Goal: Information Seeking & Learning: Learn about a topic

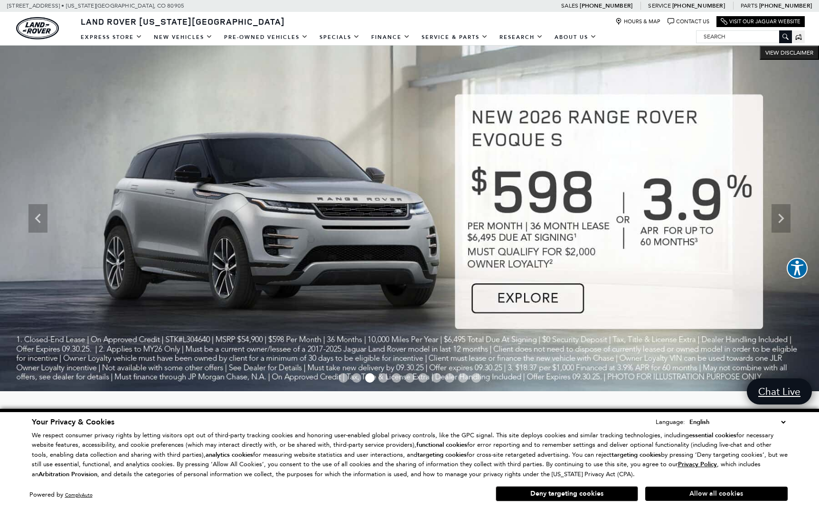
click at [702, 493] on button "Allow all cookies" at bounding box center [717, 494] width 143 height 14
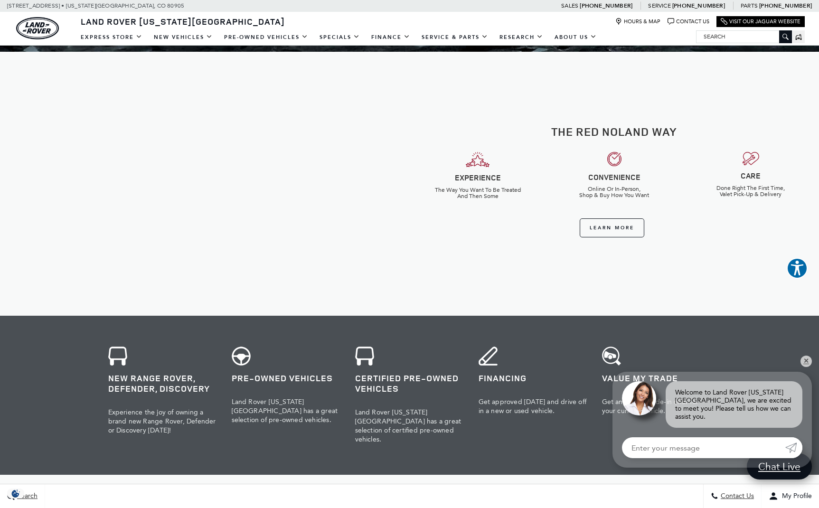
scroll to position [351, 0]
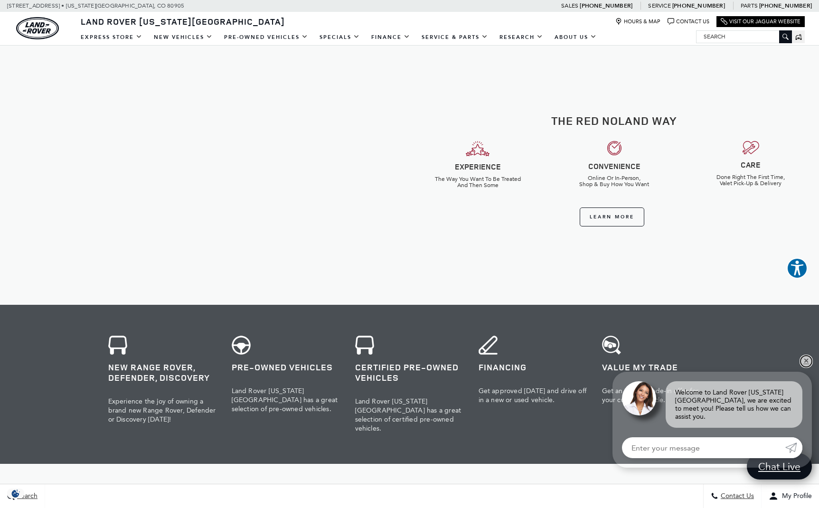
click at [806, 367] on link "✕" at bounding box center [806, 361] width 11 height 11
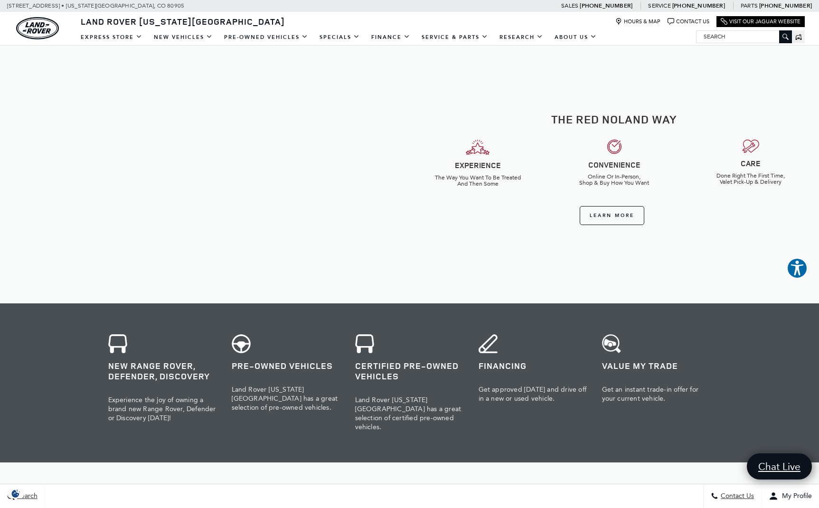
scroll to position [351, 0]
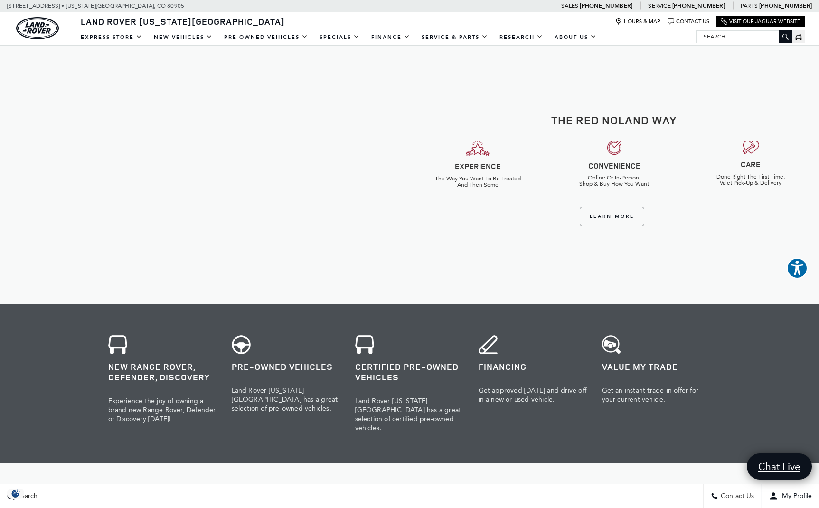
click at [125, 370] on h3 "New Range Rover, Defender, Discovery" at bounding box center [162, 372] width 109 height 21
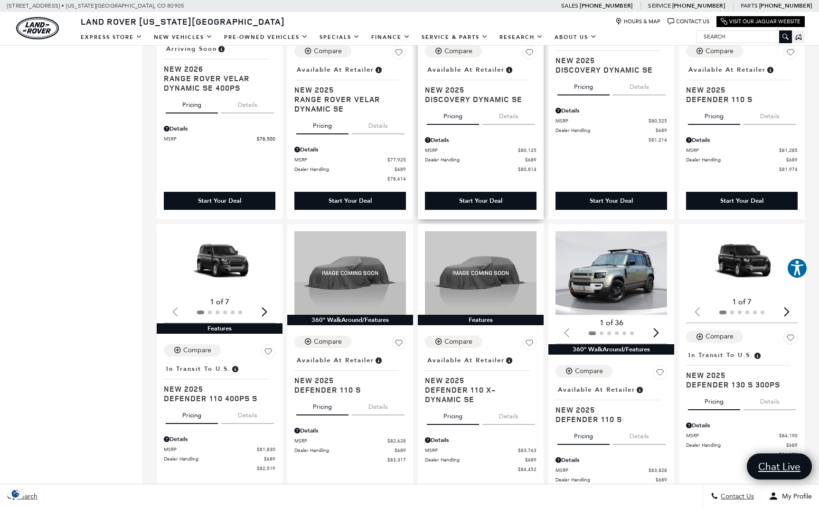
scroll to position [996, 0]
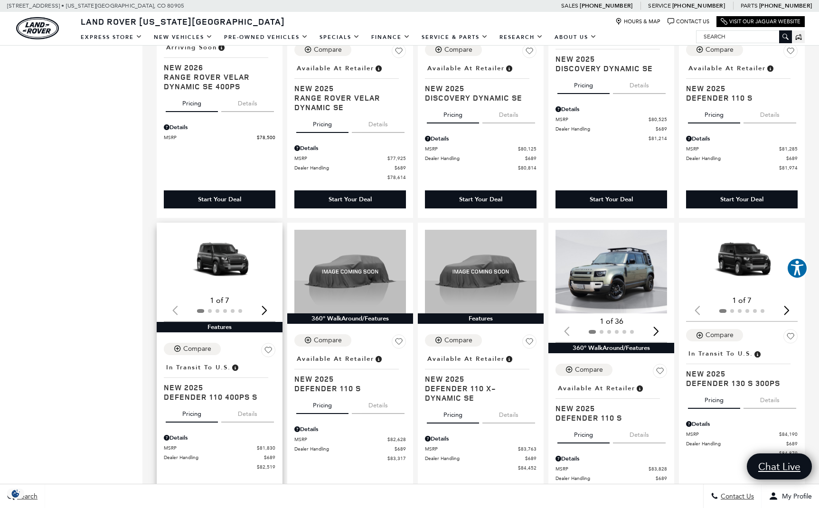
click at [219, 254] on img "1 / 2" at bounding box center [220, 261] width 112 height 63
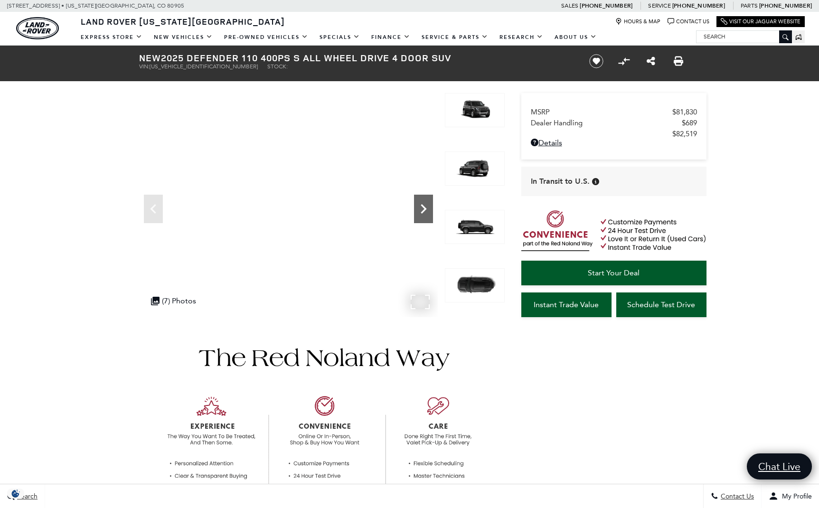
click at [427, 209] on icon "Next" at bounding box center [423, 209] width 19 height 19
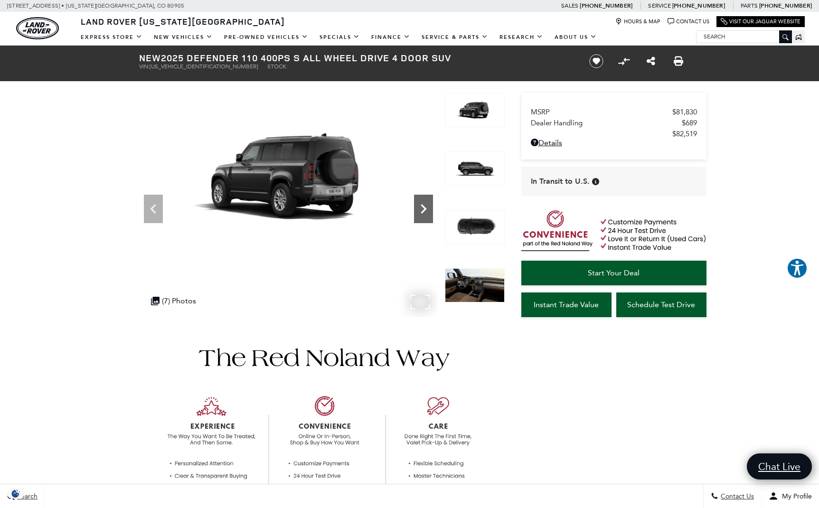
click at [427, 209] on icon "Next" at bounding box center [423, 209] width 19 height 19
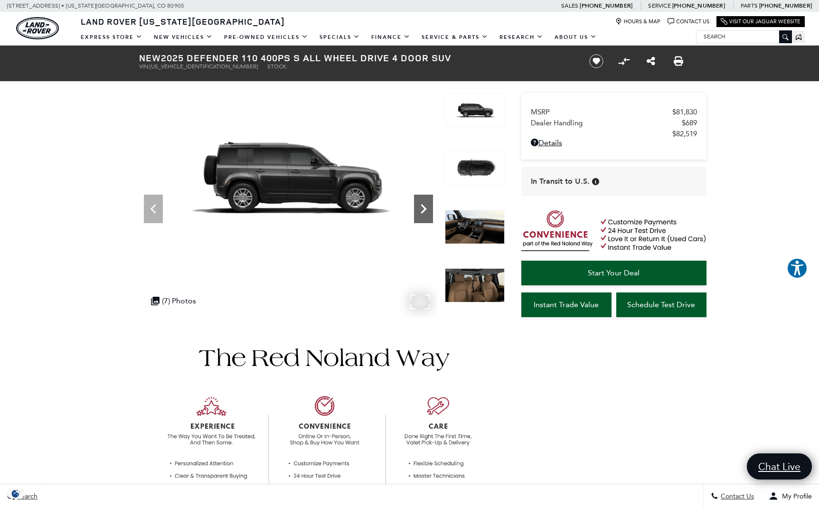
click at [427, 209] on icon "Next" at bounding box center [423, 209] width 19 height 19
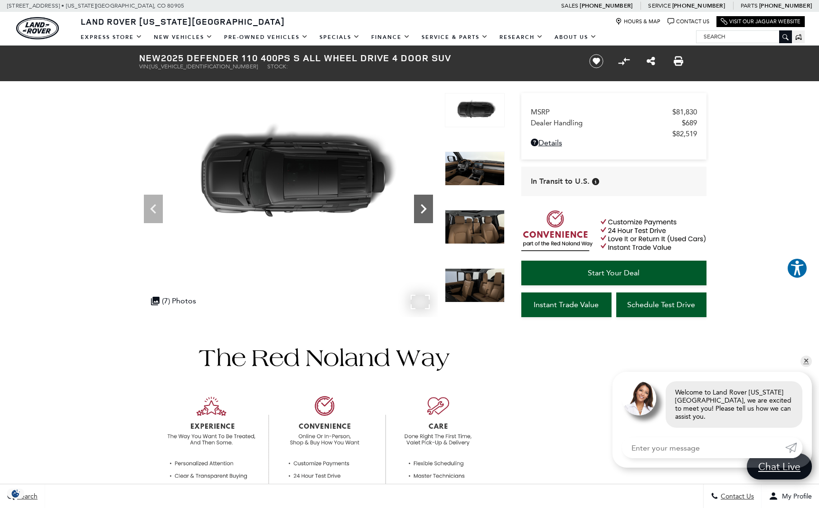
click at [427, 209] on icon "Next" at bounding box center [423, 209] width 19 height 19
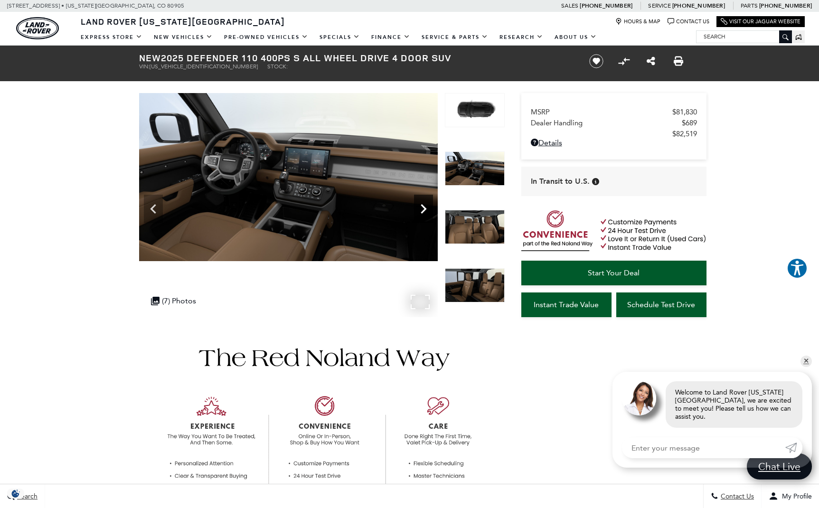
click at [427, 209] on icon "Next" at bounding box center [423, 209] width 19 height 19
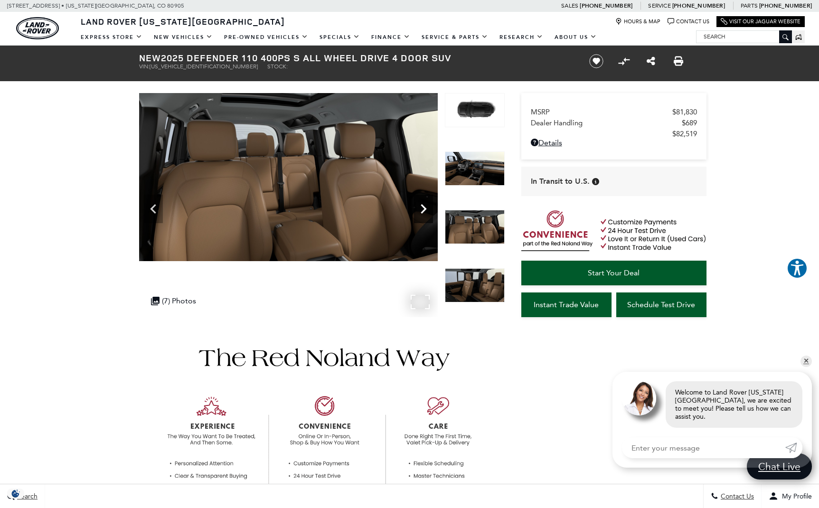
click at [427, 209] on icon "Next" at bounding box center [423, 209] width 19 height 19
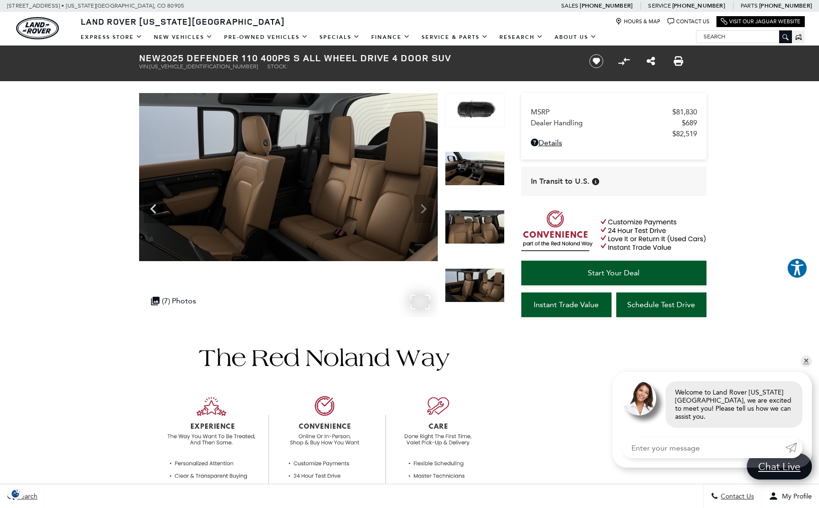
click at [427, 209] on img at bounding box center [288, 177] width 299 height 168
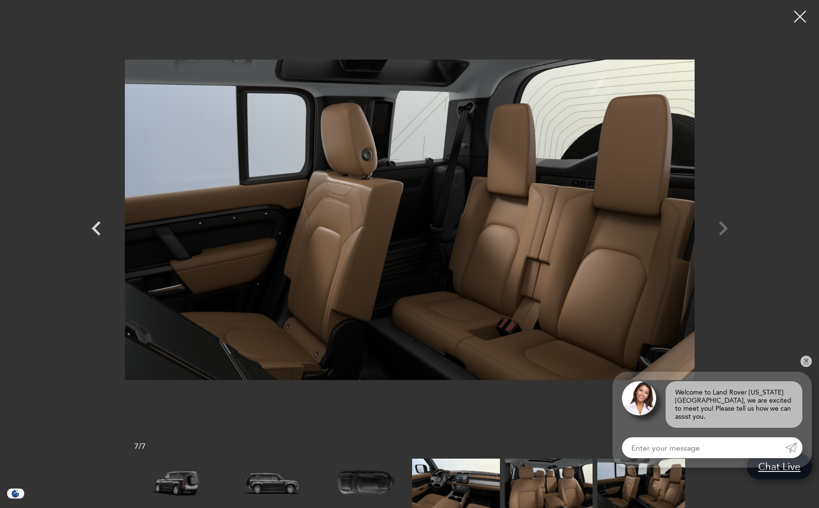
click at [725, 229] on div at bounding box center [409, 219] width 665 height 425
click at [94, 230] on icon "Previous" at bounding box center [96, 228] width 9 height 14
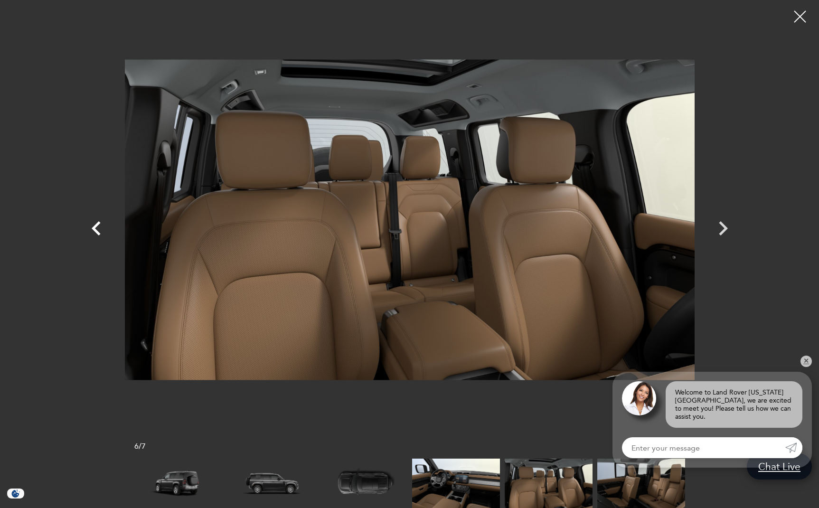
click at [94, 230] on icon "Previous" at bounding box center [96, 228] width 9 height 14
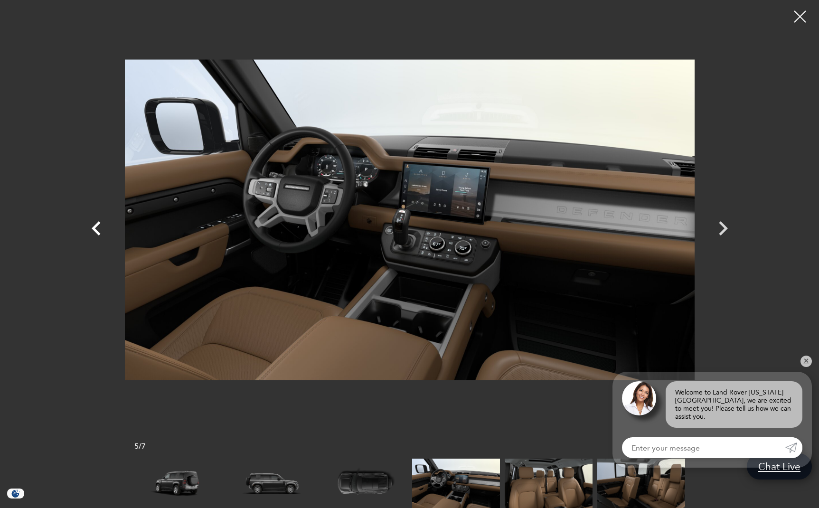
click at [94, 230] on icon "Previous" at bounding box center [96, 228] width 9 height 14
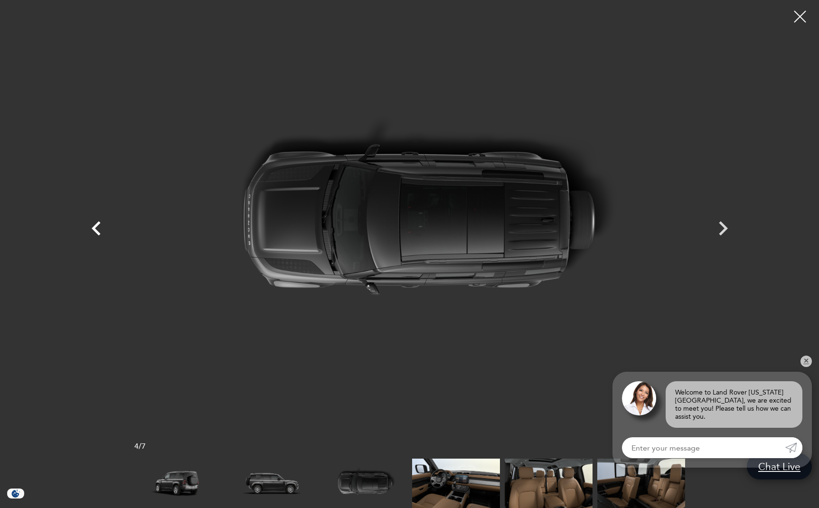
click at [94, 230] on icon "Previous" at bounding box center [96, 228] width 9 height 14
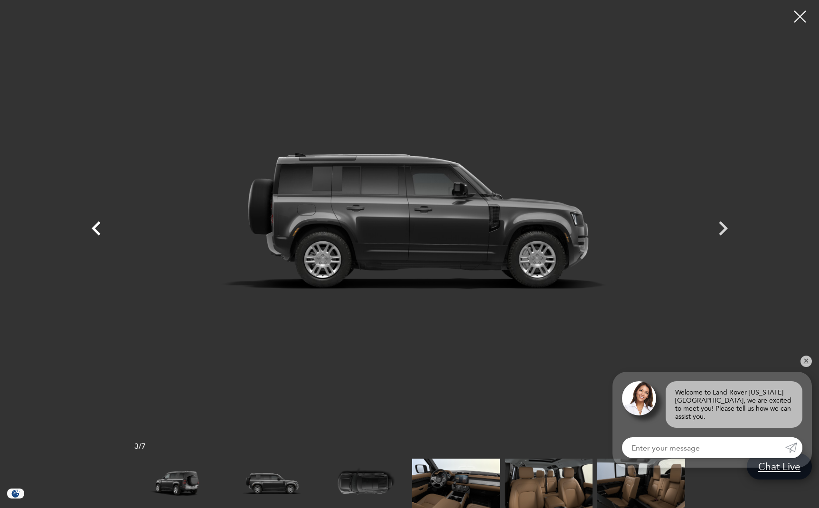
click at [94, 230] on icon "Previous" at bounding box center [96, 228] width 9 height 14
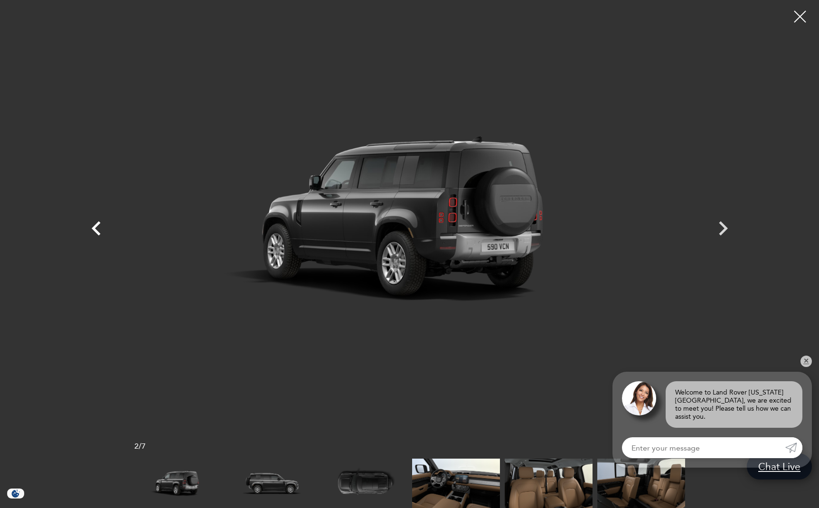
click at [94, 230] on icon "Previous" at bounding box center [96, 228] width 9 height 14
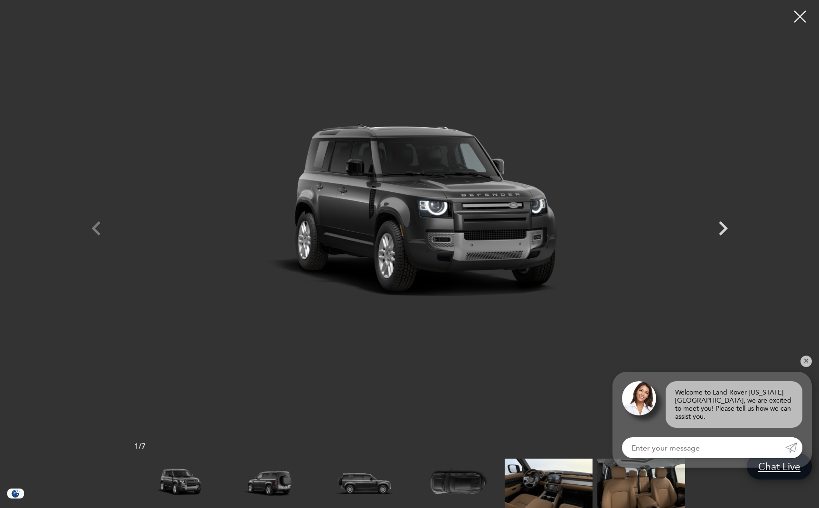
click at [94, 230] on div at bounding box center [409, 219] width 665 height 425
click at [805, 18] on div at bounding box center [800, 16] width 25 height 25
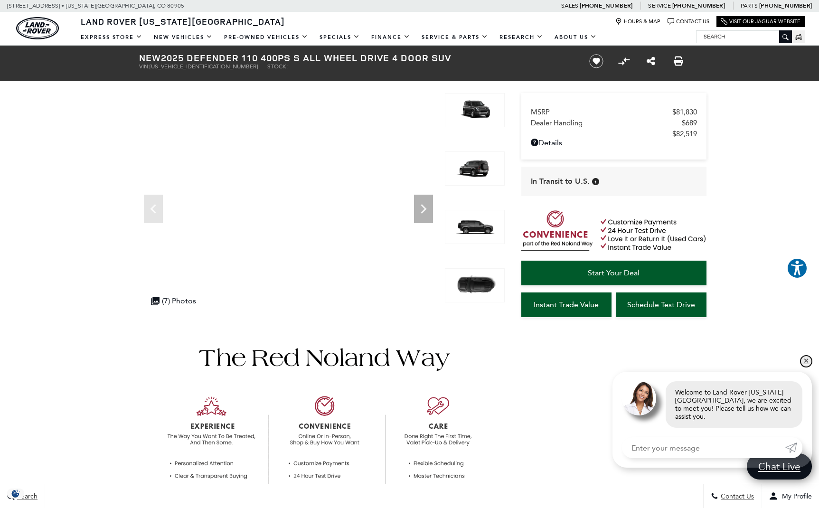
click at [807, 366] on link "✕" at bounding box center [806, 361] width 11 height 11
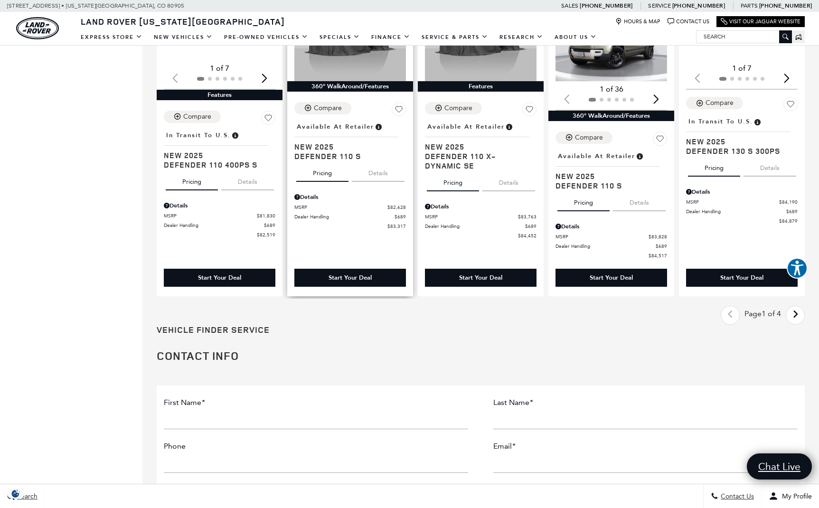
scroll to position [1229, 0]
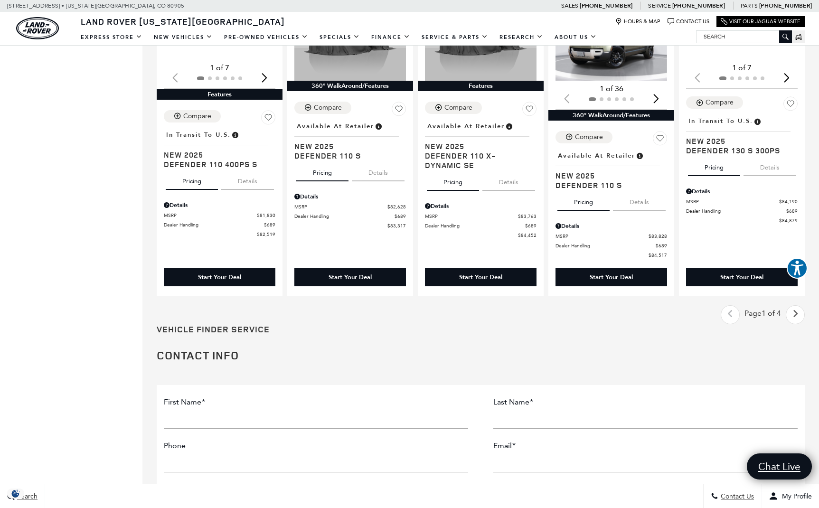
click at [794, 315] on icon "next page" at bounding box center [796, 313] width 6 height 15
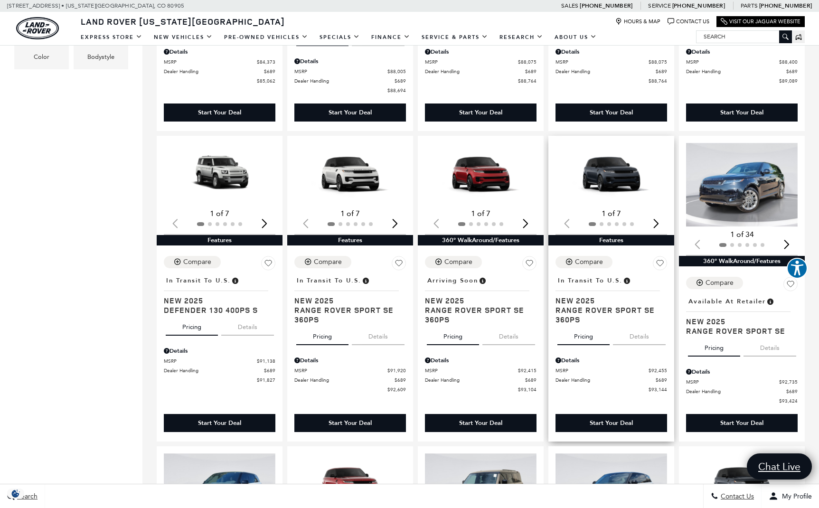
scroll to position [447, 2]
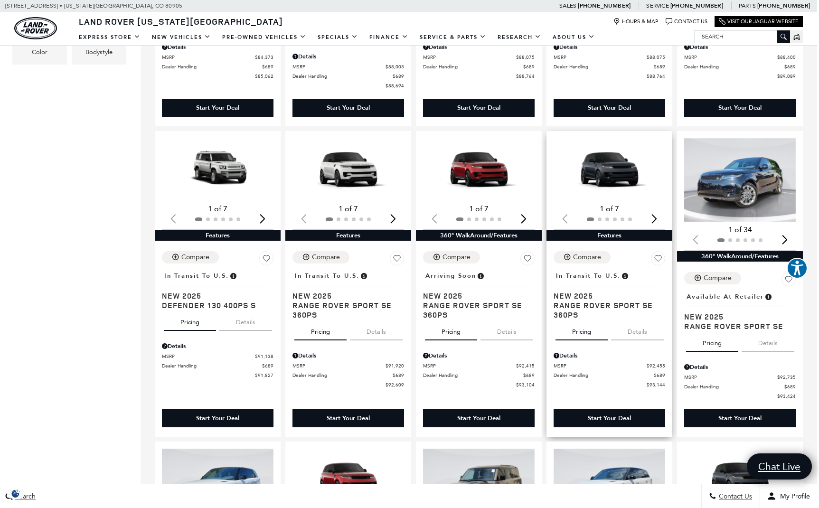
click at [610, 179] on img "1 / 2" at bounding box center [610, 169] width 112 height 63
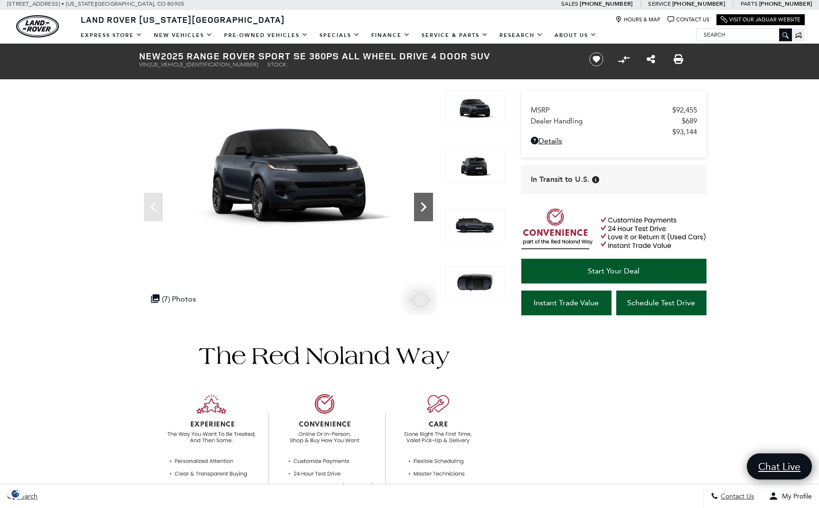
click at [428, 210] on icon "Next" at bounding box center [423, 207] width 19 height 19
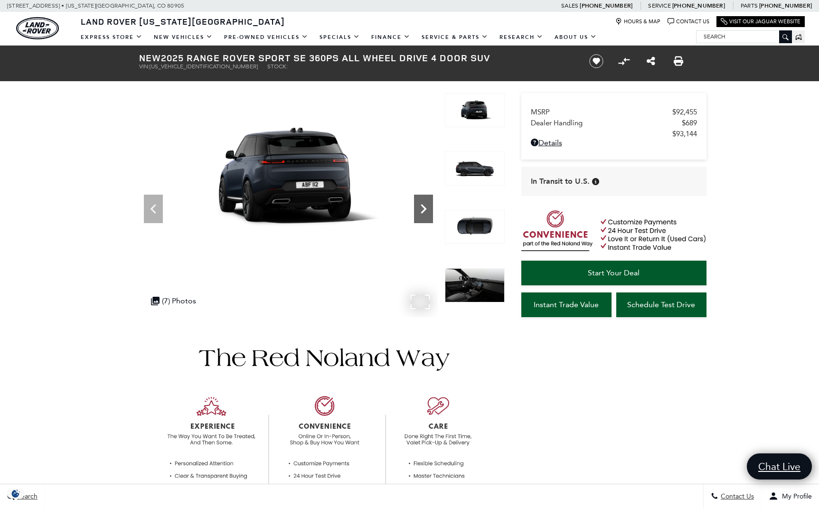
click at [428, 210] on icon "Next" at bounding box center [423, 209] width 19 height 19
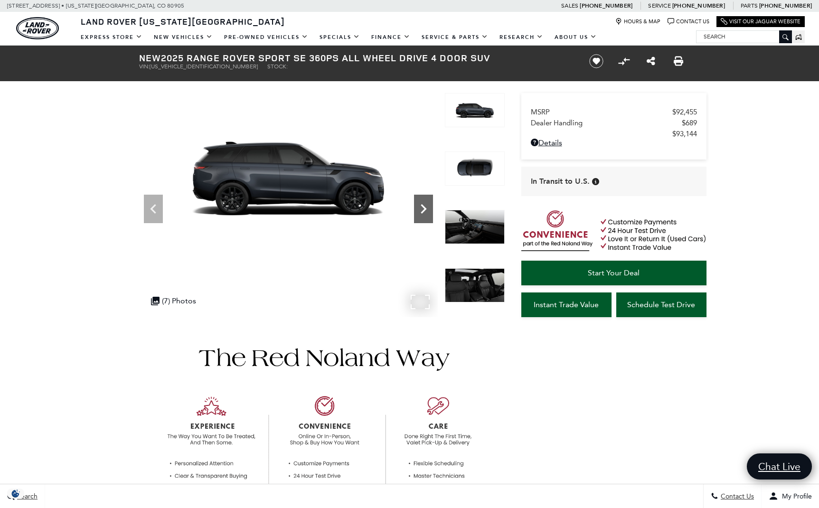
click at [428, 210] on icon "Next" at bounding box center [423, 209] width 19 height 19
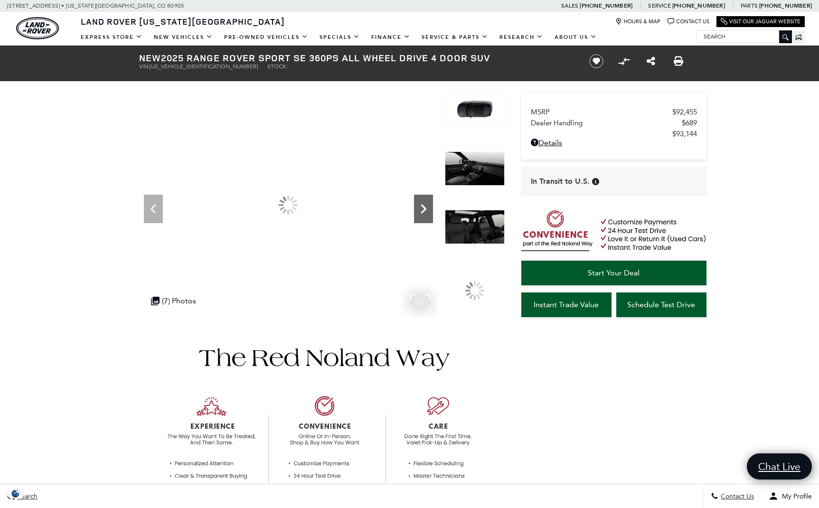
scroll to position [2, 0]
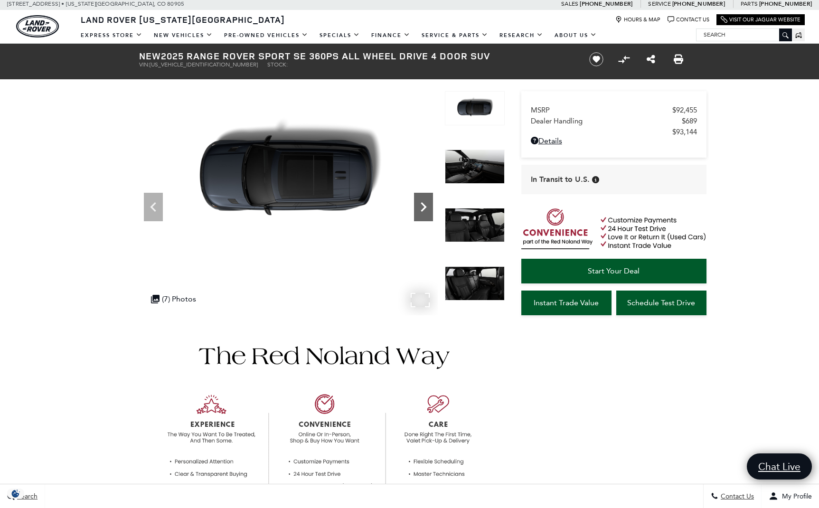
click at [428, 210] on icon "Next" at bounding box center [423, 207] width 19 height 19
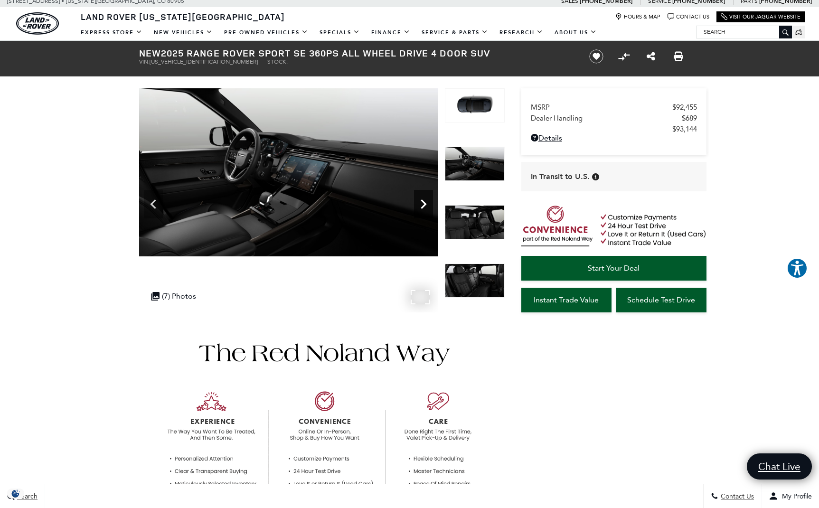
click at [428, 210] on icon "Next" at bounding box center [423, 204] width 19 height 19
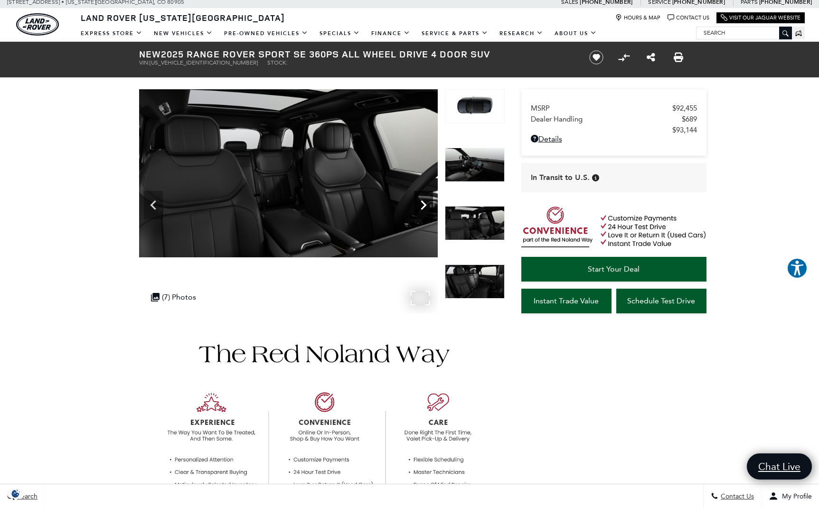
scroll to position [0, 0]
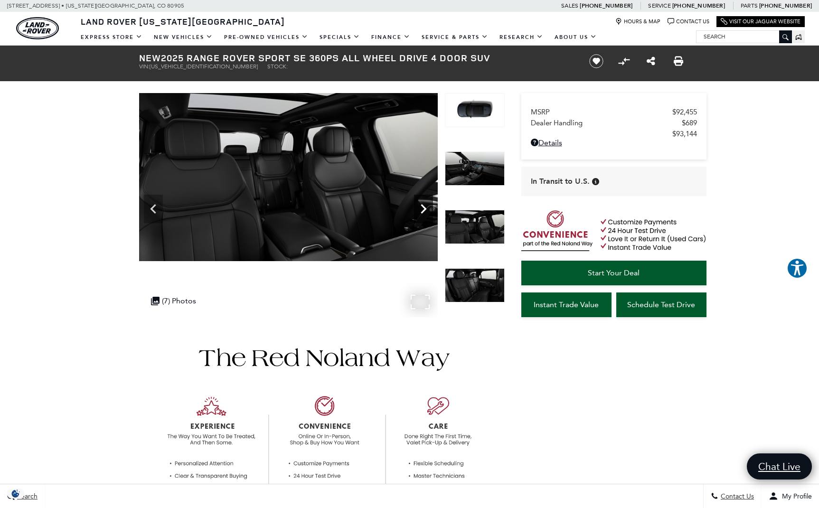
click at [422, 210] on icon "Next" at bounding box center [423, 209] width 19 height 19
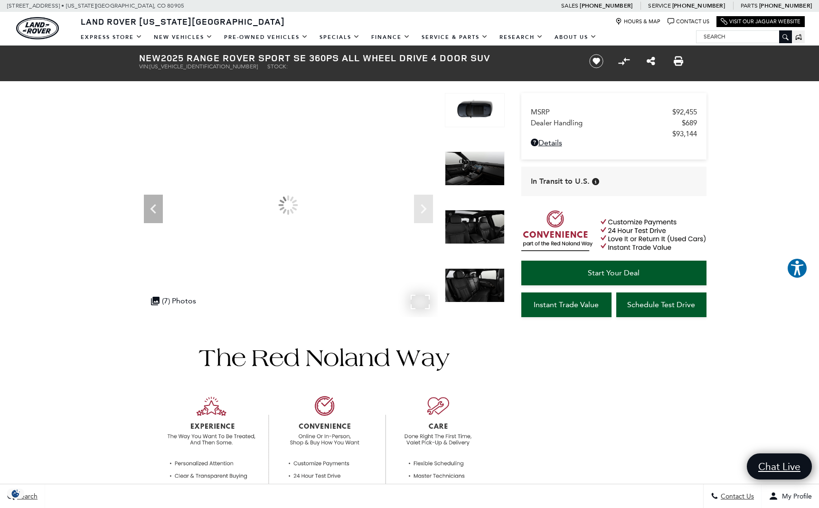
scroll to position [0, 0]
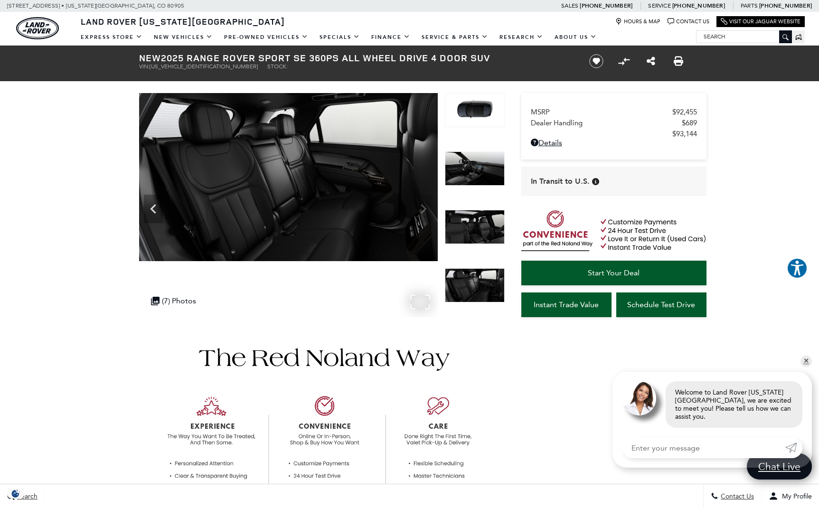
click at [422, 210] on img at bounding box center [288, 177] width 299 height 168
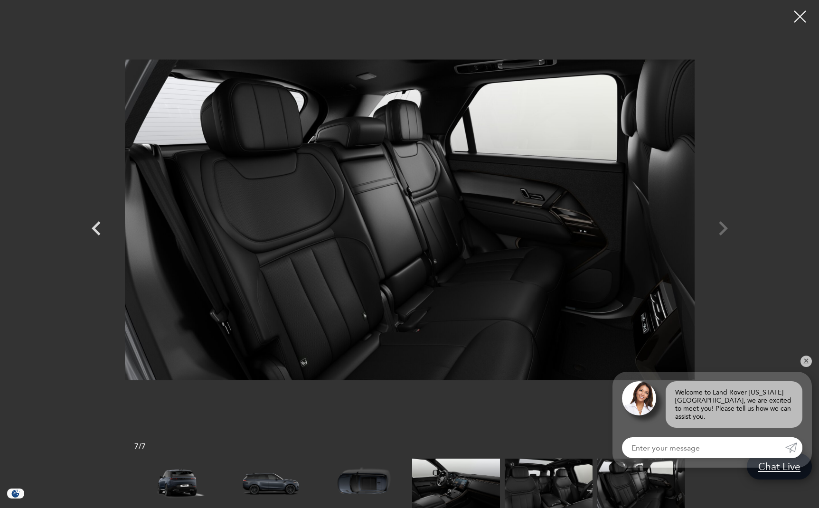
click at [724, 229] on div at bounding box center [409, 219] width 665 height 425
click at [723, 229] on div at bounding box center [409, 219] width 665 height 425
click at [809, 366] on link "✕" at bounding box center [806, 361] width 11 height 11
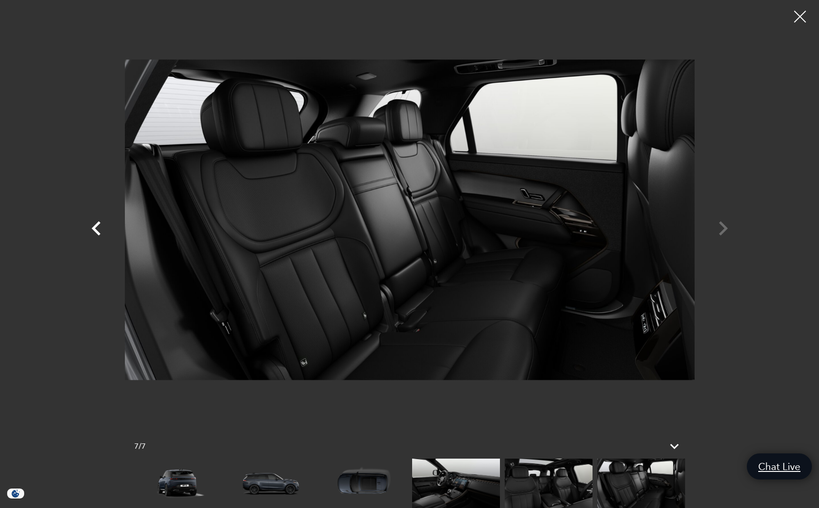
click at [95, 226] on icon "Previous" at bounding box center [96, 228] width 9 height 14
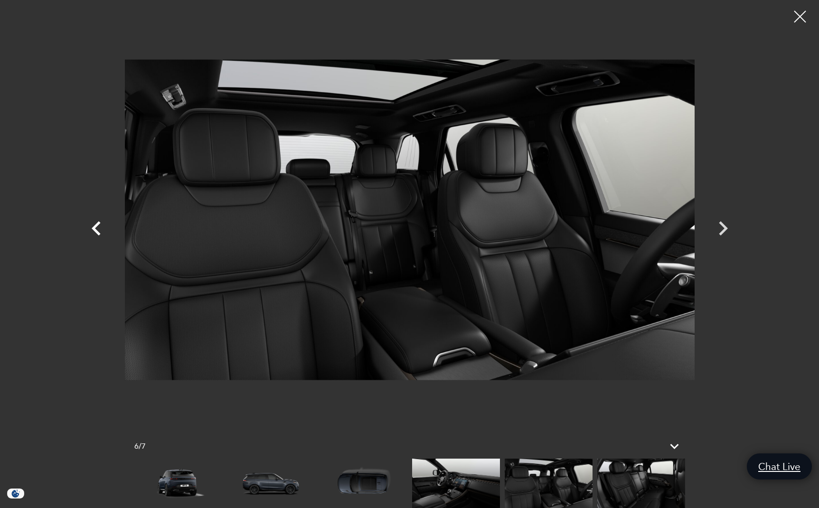
click at [95, 226] on icon "Previous" at bounding box center [96, 228] width 9 height 14
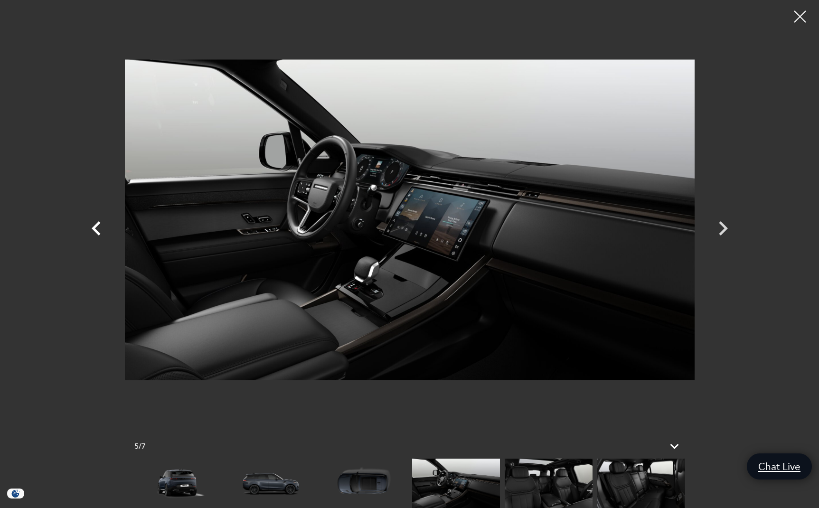
click at [95, 226] on icon "Previous" at bounding box center [96, 228] width 9 height 14
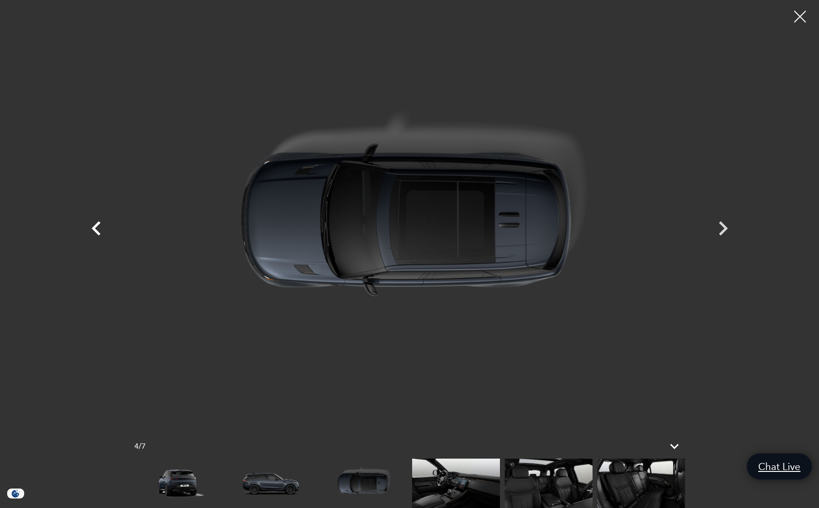
click at [95, 226] on icon "Previous" at bounding box center [96, 228] width 9 height 14
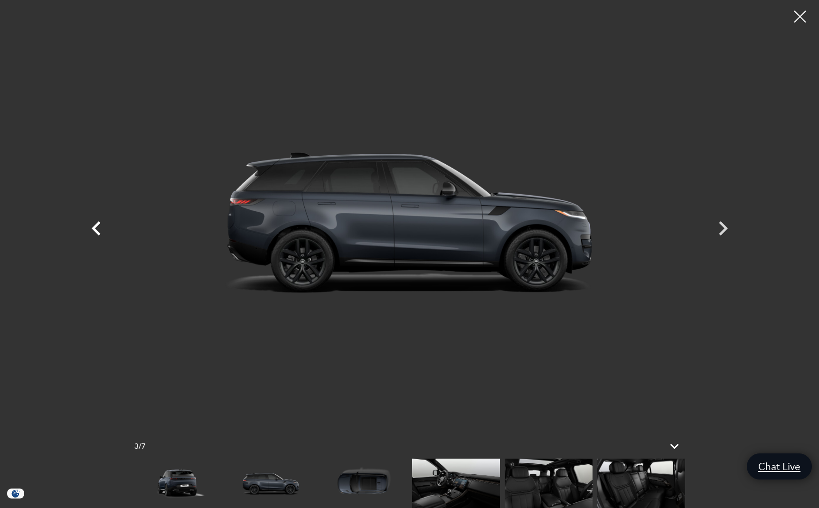
click at [95, 226] on icon "Previous" at bounding box center [96, 228] width 9 height 14
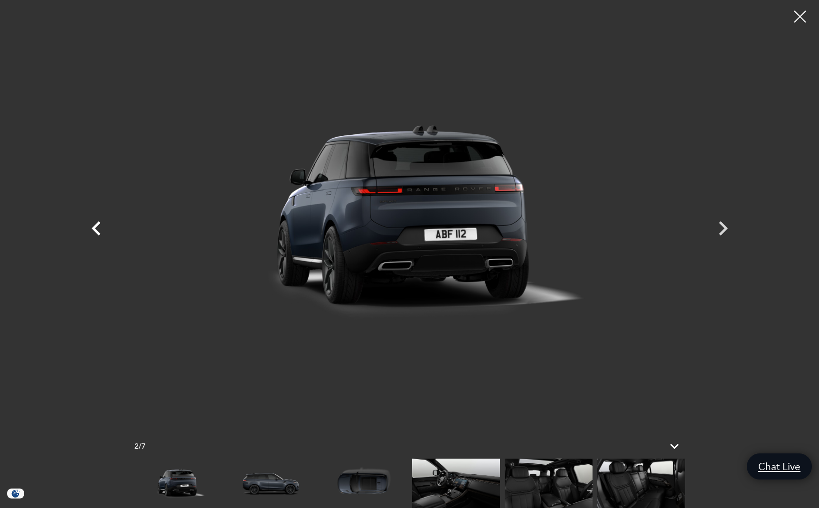
click at [95, 226] on icon "Previous" at bounding box center [96, 228] width 9 height 14
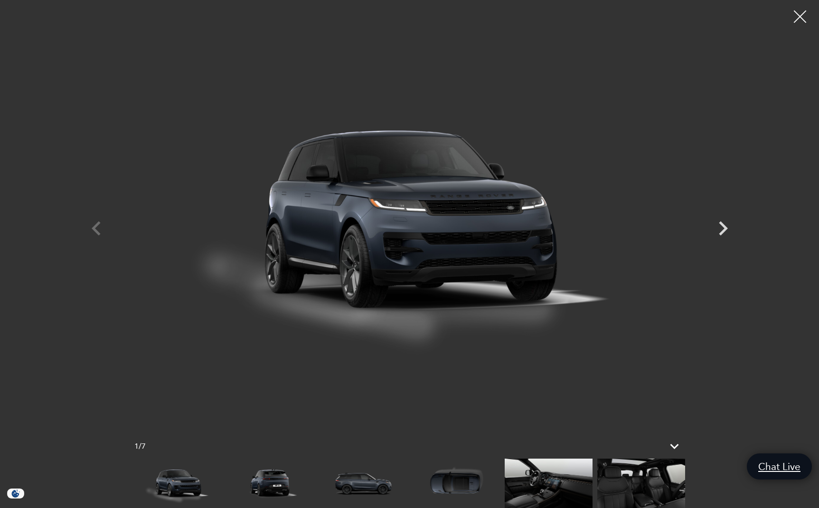
click at [804, 16] on div at bounding box center [800, 16] width 25 height 25
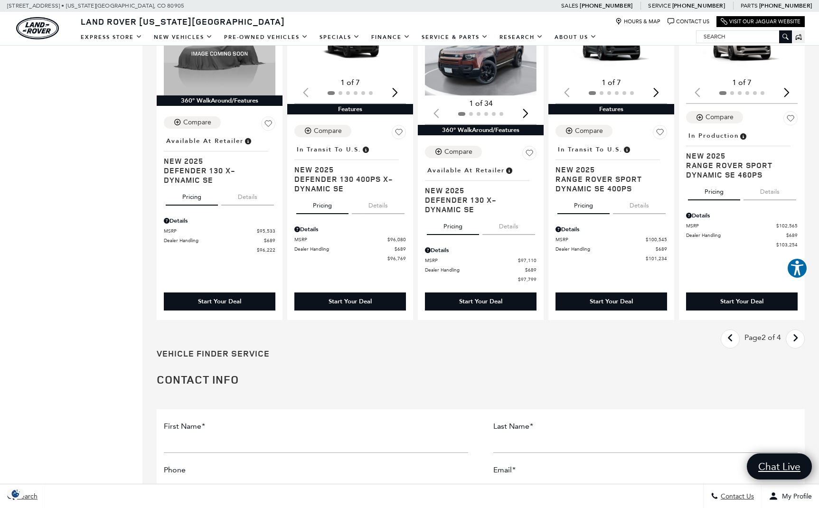
scroll to position [1206, 0]
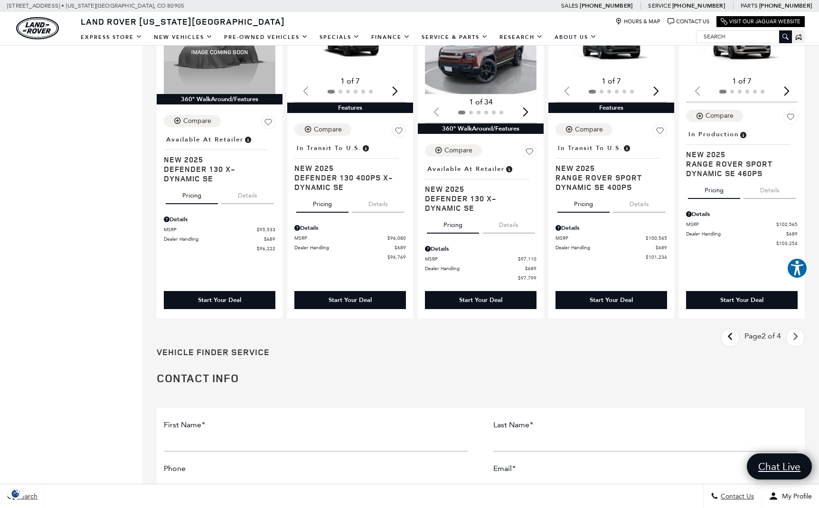
click at [796, 344] on icon "next page" at bounding box center [796, 336] width 6 height 15
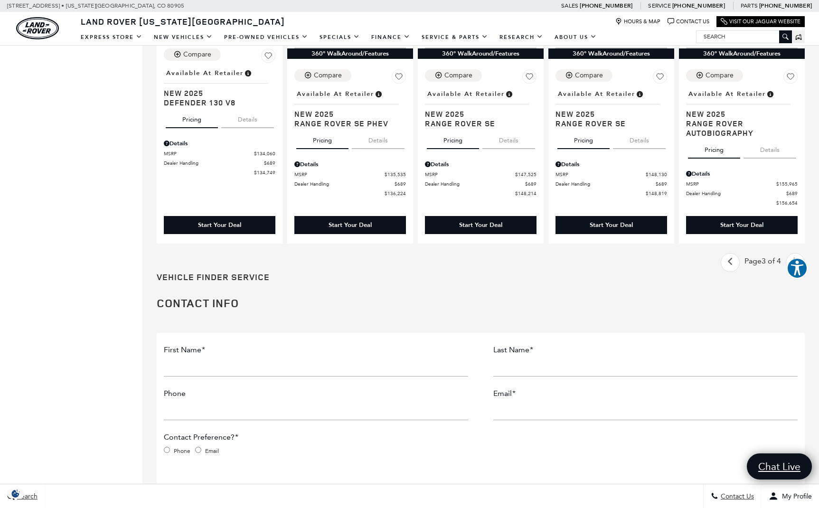
scroll to position [1331, 0]
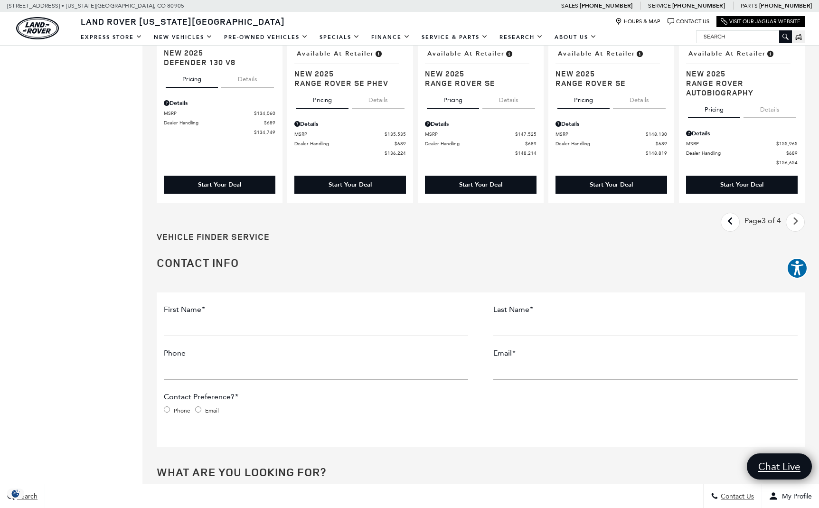
click at [796, 219] on icon "next page" at bounding box center [796, 221] width 6 height 15
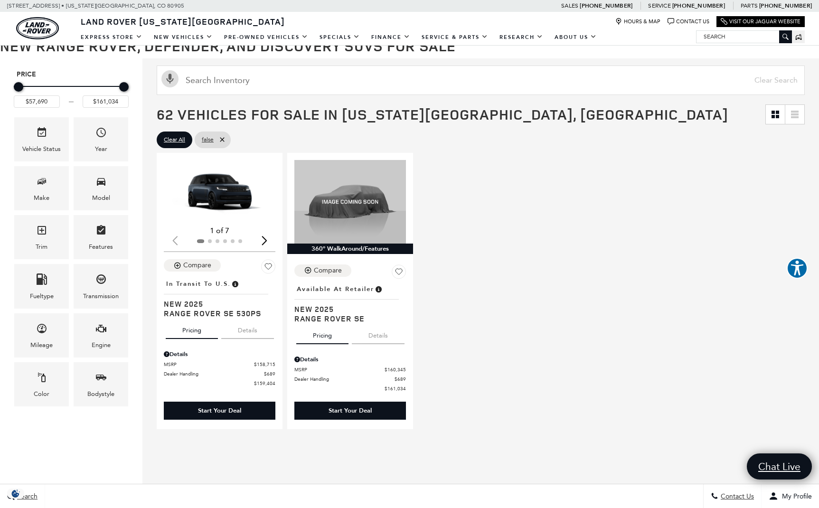
scroll to position [91, 0]
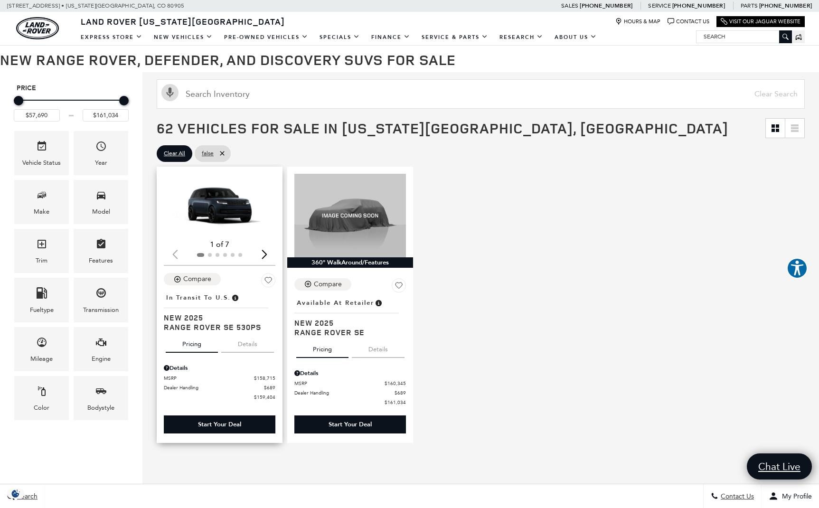
click at [229, 214] on img "1 / 2" at bounding box center [220, 205] width 112 height 63
click at [227, 214] on img "1 / 2" at bounding box center [220, 205] width 112 height 63
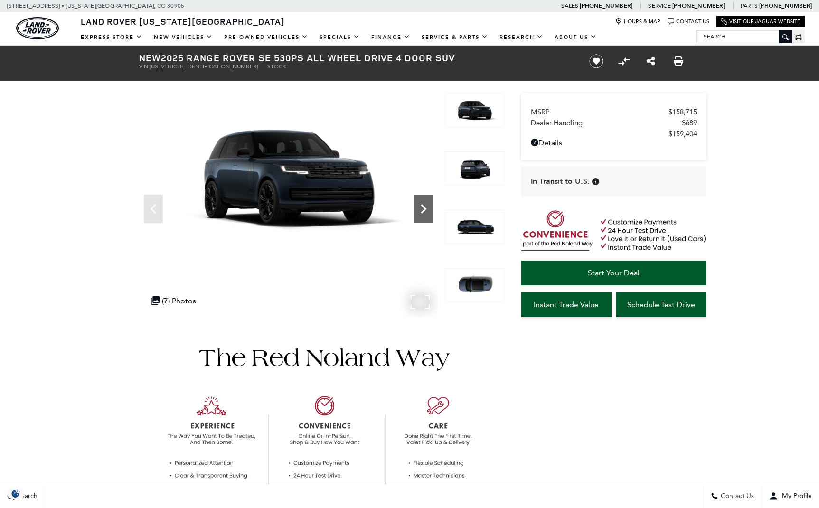
click at [425, 212] on icon "Next" at bounding box center [423, 209] width 19 height 19
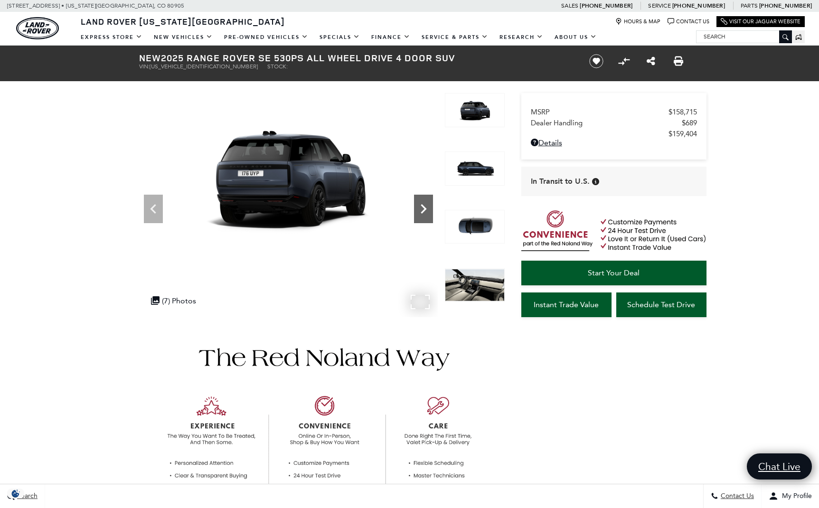
click at [425, 212] on icon "Next" at bounding box center [423, 209] width 19 height 19
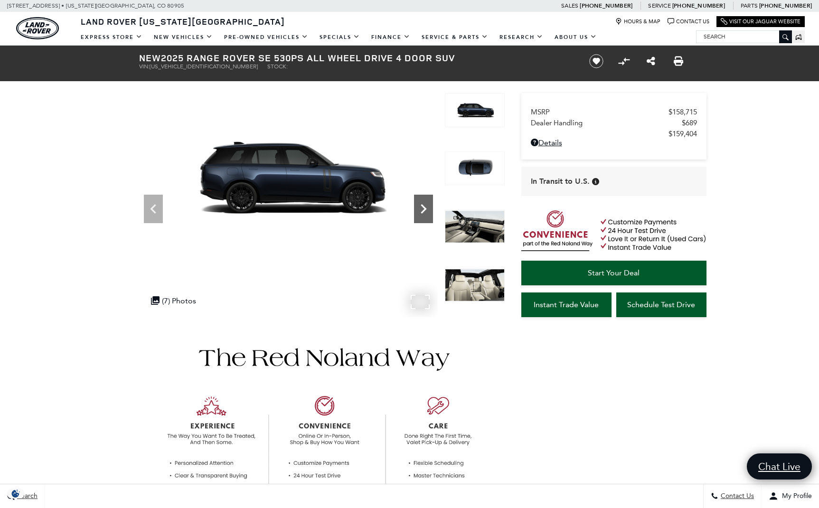
click at [425, 212] on icon "Next" at bounding box center [423, 209] width 19 height 19
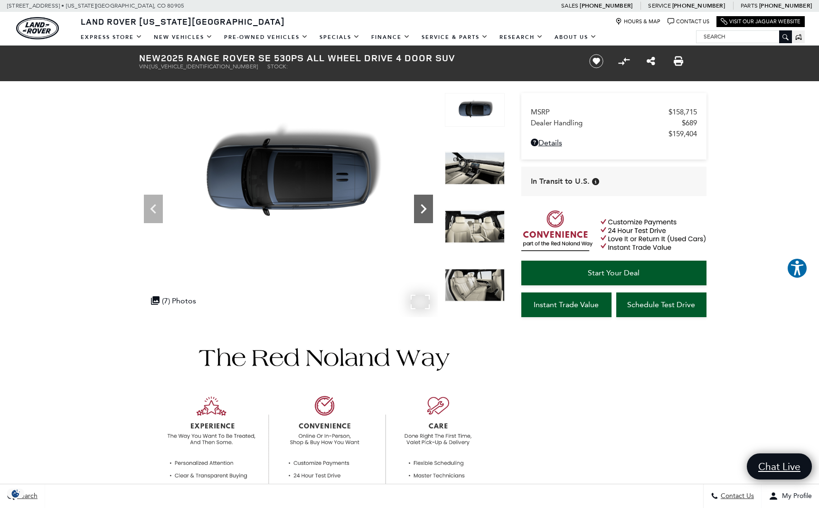
click at [425, 212] on icon "Next" at bounding box center [423, 209] width 19 height 19
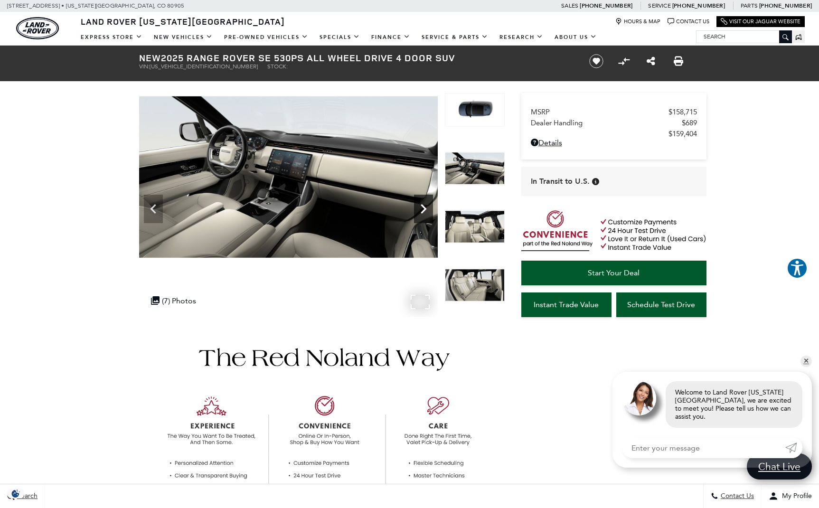
click at [424, 209] on icon "Next" at bounding box center [423, 209] width 19 height 19
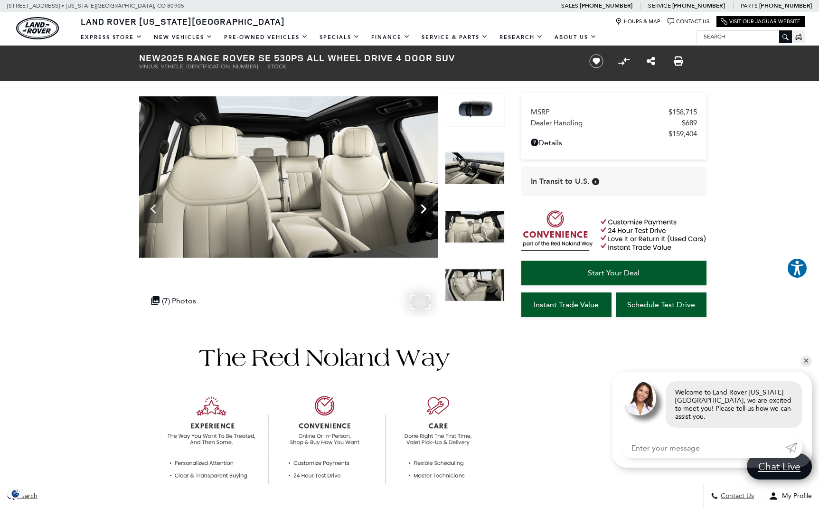
click at [424, 209] on icon "Next" at bounding box center [423, 209] width 19 height 19
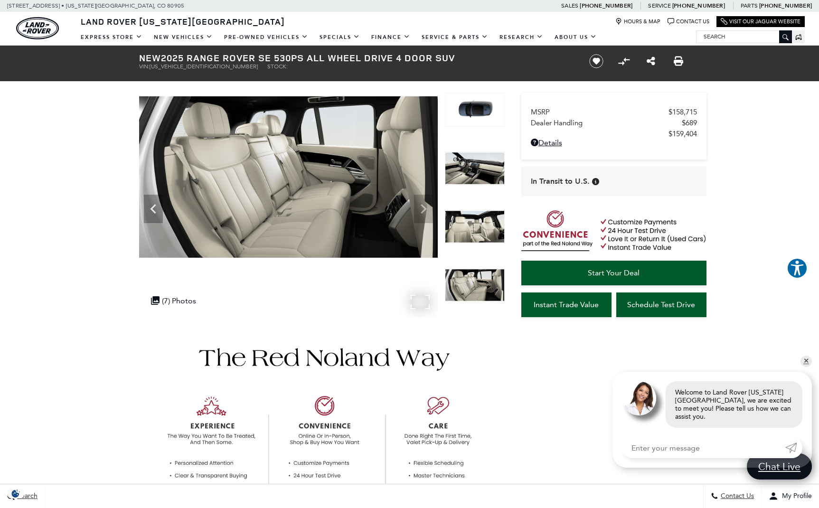
click at [424, 209] on img at bounding box center [288, 177] width 299 height 168
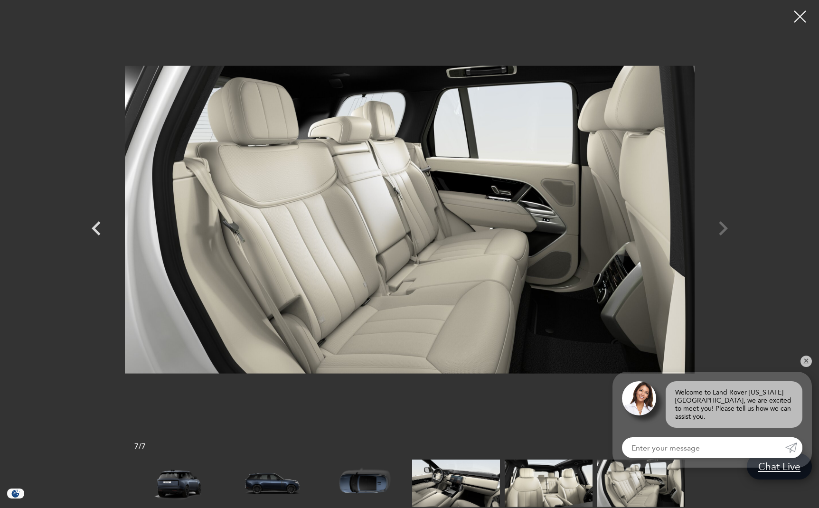
click at [723, 229] on div at bounding box center [409, 219] width 665 height 425
click at [98, 229] on icon "Previous" at bounding box center [96, 228] width 29 height 29
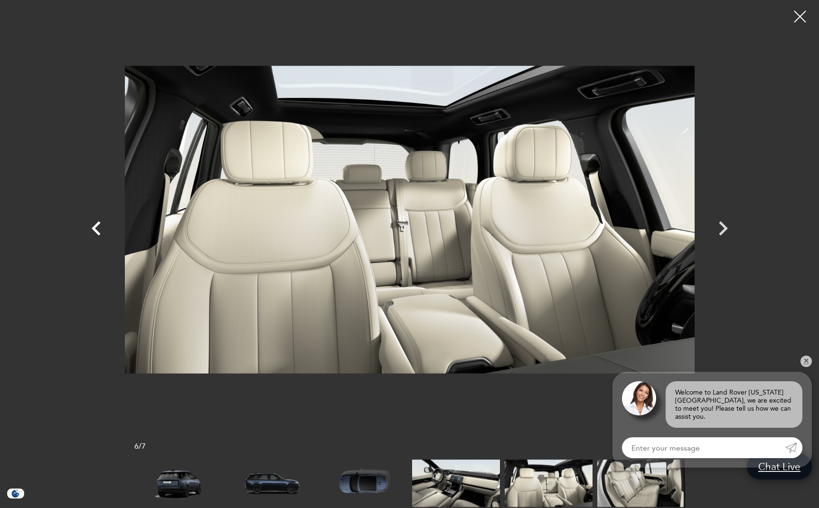
click at [95, 228] on icon "Previous" at bounding box center [96, 228] width 29 height 29
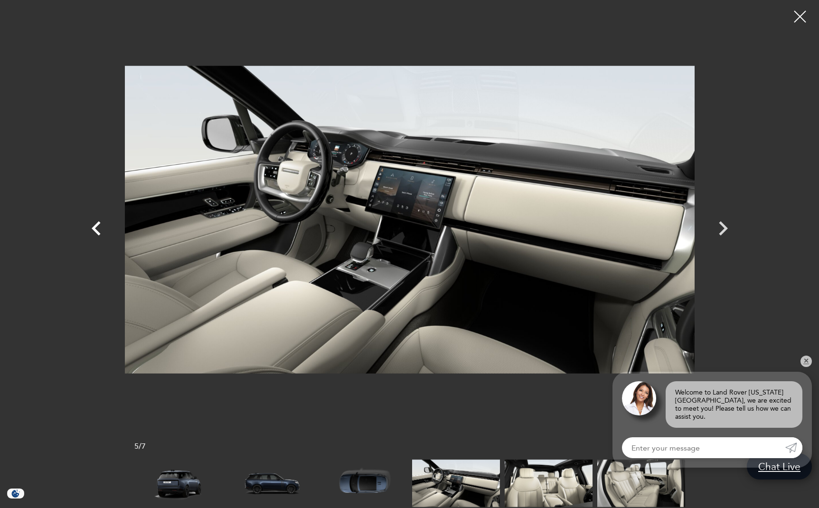
click at [95, 228] on icon "Previous" at bounding box center [96, 228] width 29 height 29
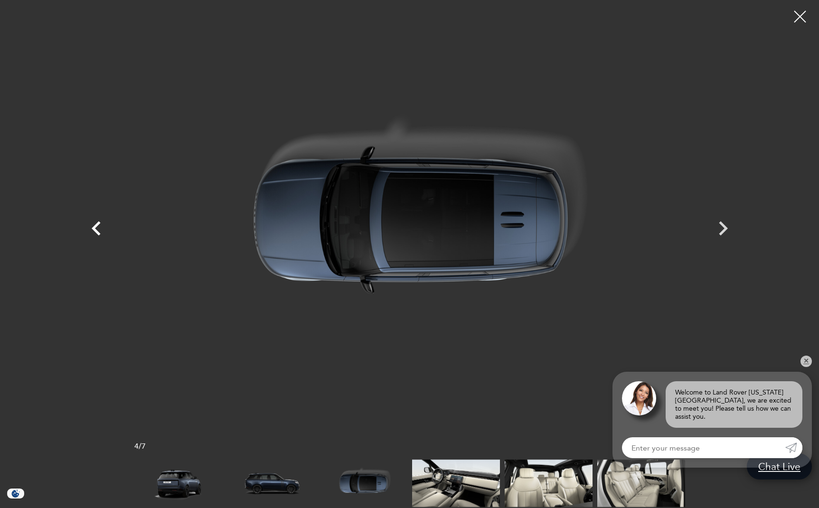
click at [95, 228] on icon "Previous" at bounding box center [96, 228] width 29 height 29
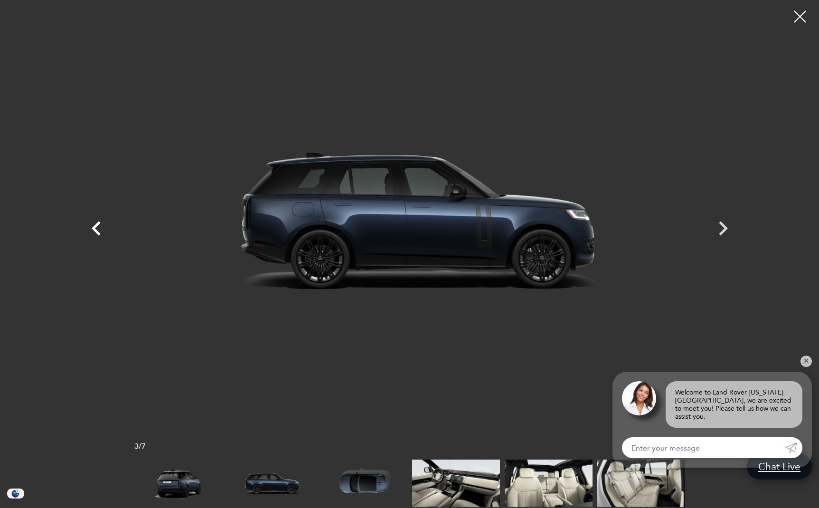
click at [95, 228] on icon "Previous" at bounding box center [96, 228] width 29 height 29
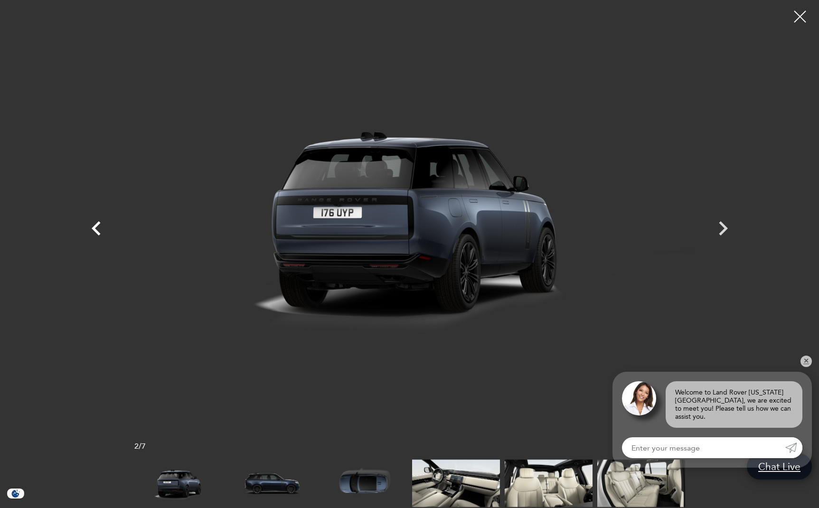
click at [95, 228] on icon "Previous" at bounding box center [96, 228] width 29 height 29
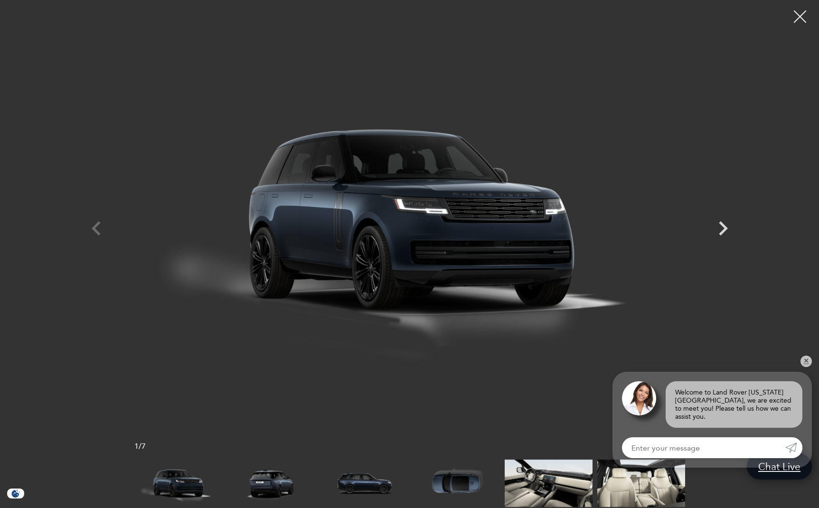
click at [802, 17] on div at bounding box center [800, 16] width 25 height 25
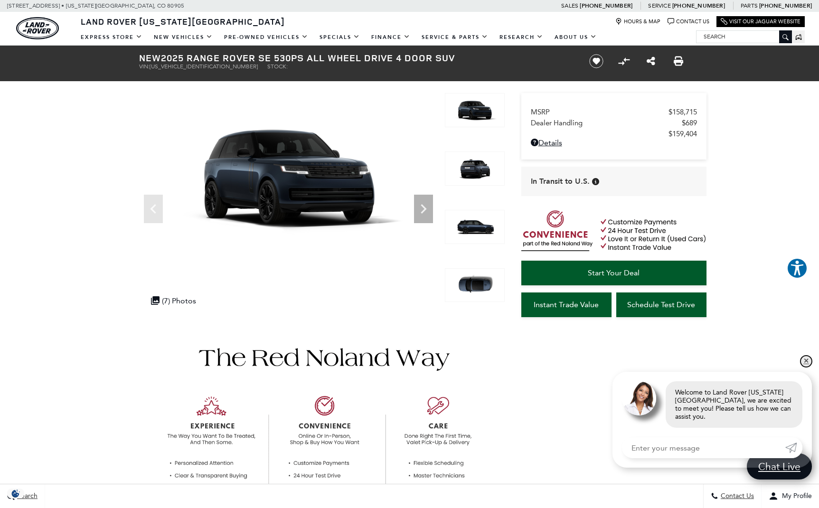
click at [807, 366] on link "✕" at bounding box center [806, 361] width 11 height 11
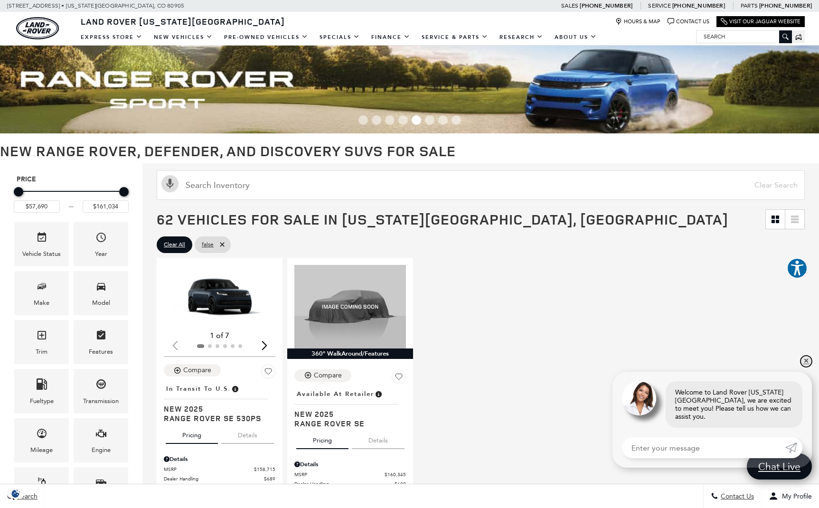
click at [807, 365] on link "✕" at bounding box center [806, 361] width 11 height 11
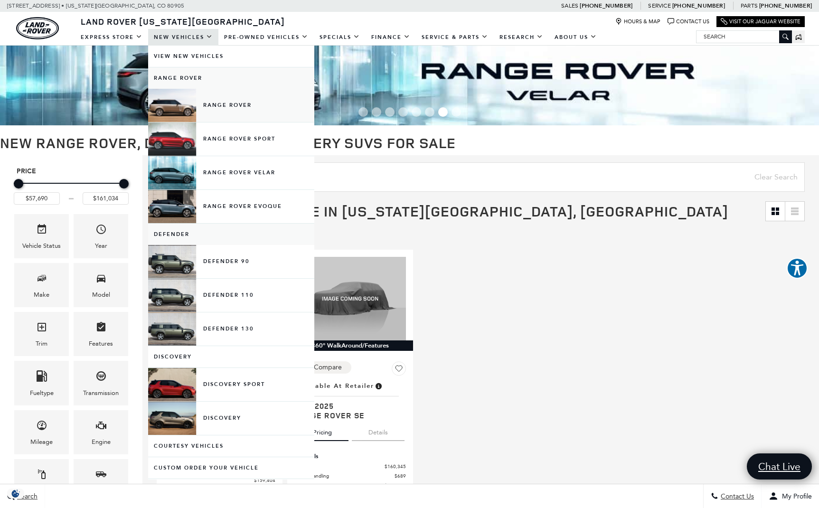
scroll to position [1, 0]
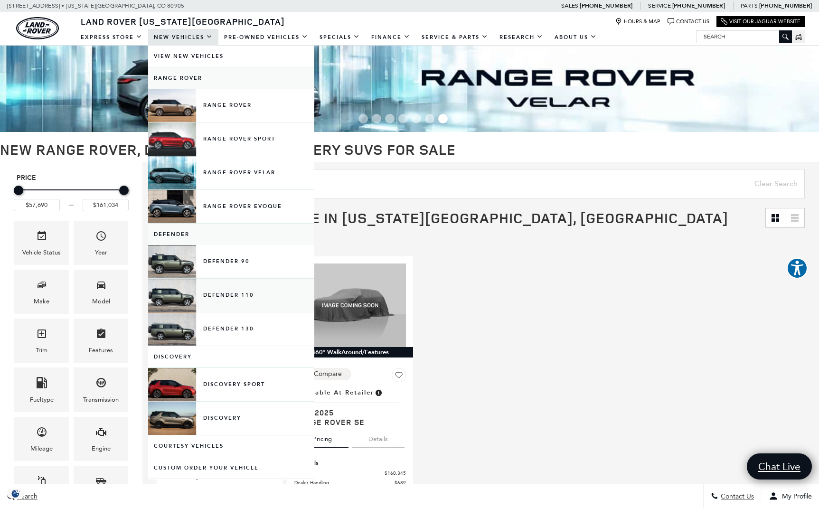
click at [213, 296] on link "Defender 110" at bounding box center [231, 295] width 166 height 33
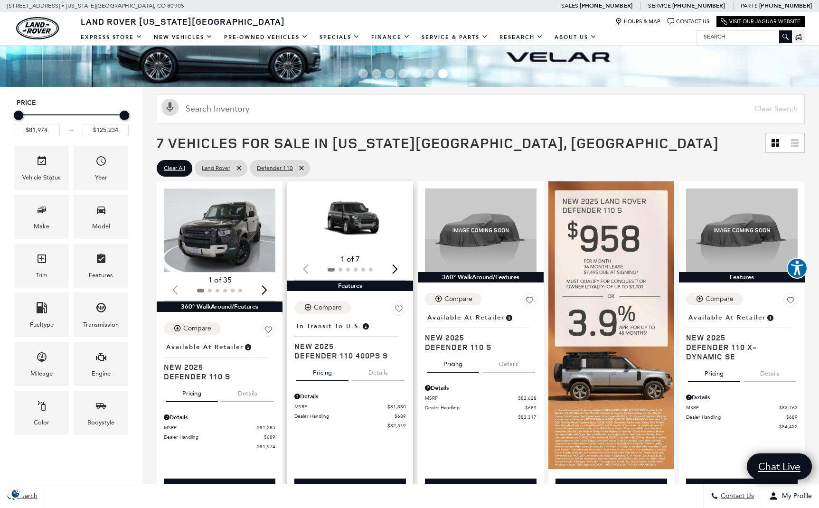
scroll to position [48, 0]
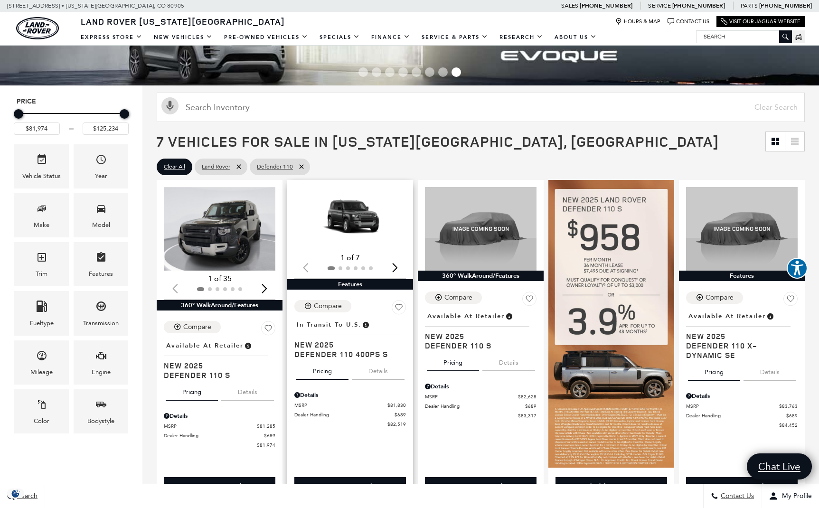
click at [378, 371] on button "Details" at bounding box center [378, 369] width 53 height 21
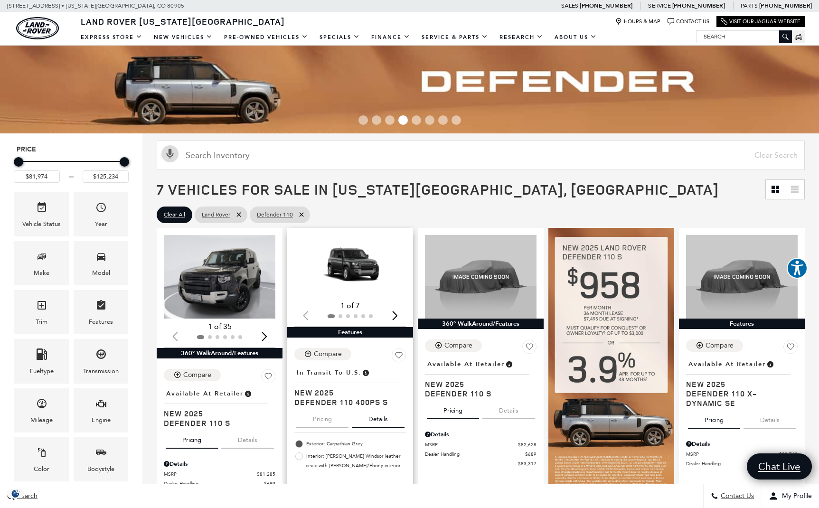
scroll to position [0, 0]
